Goal: Find specific page/section: Find specific page/section

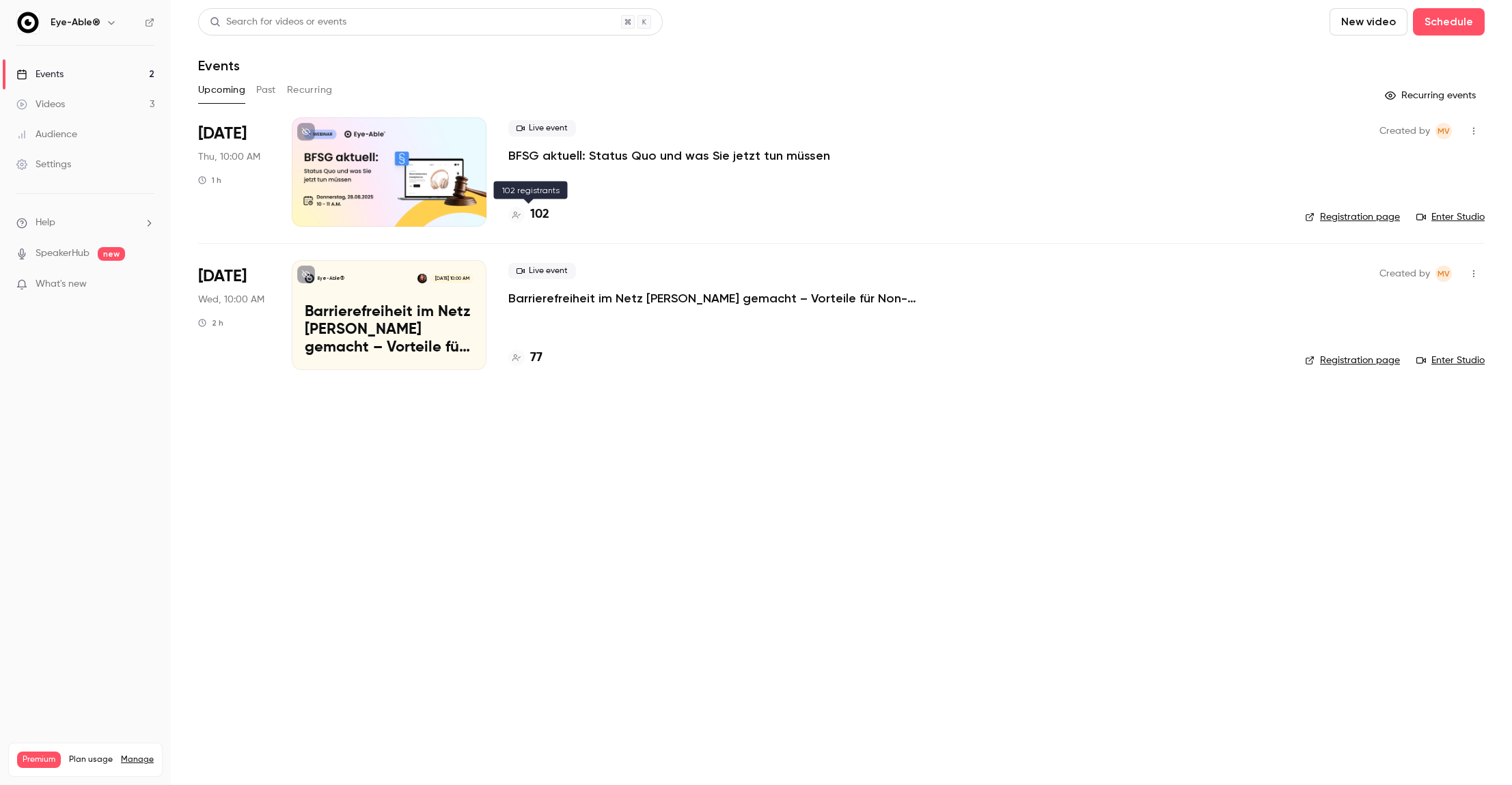
click at [534, 210] on h4 "102" at bounding box center [540, 215] width 19 height 19
